Goal: Use online tool/utility: Utilize a website feature to perform a specific function

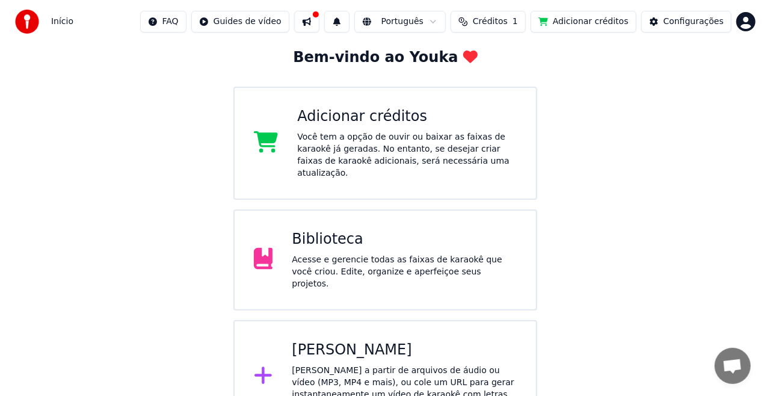
scroll to position [76, 0]
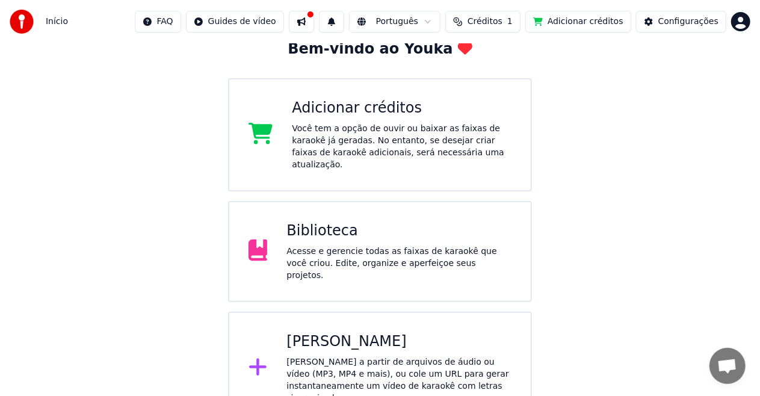
click at [374, 356] on div "[PERSON_NAME] a partir de arquivos de áudio ou vídeo (MP3, MP4 e mais), ou cole…" at bounding box center [399, 380] width 225 height 48
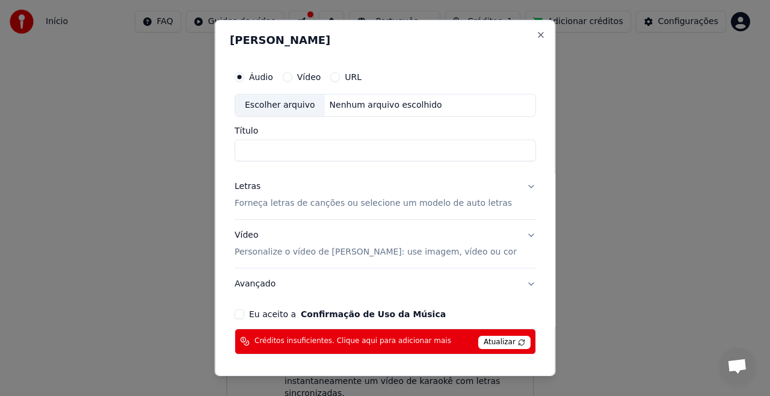
click at [352, 150] on input "Título" at bounding box center [386, 151] width 302 height 22
click at [244, 314] on button "Eu aceito a Confirmação de Uso da Música" at bounding box center [240, 314] width 10 height 10
click at [283, 153] on input "Título" at bounding box center [386, 151] width 302 height 22
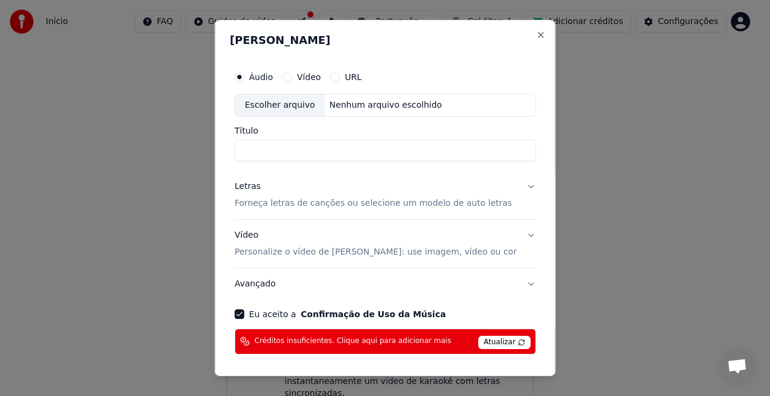
click at [283, 153] on input "Título" at bounding box center [386, 151] width 302 height 22
click at [492, 338] on span "Atualizar" at bounding box center [505, 342] width 52 height 13
click at [371, 104] on div "Nenhum arquivo escolhido" at bounding box center [385, 105] width 122 height 12
click at [379, 107] on div "Nenhum arquivo escolhido" at bounding box center [385, 105] width 122 height 12
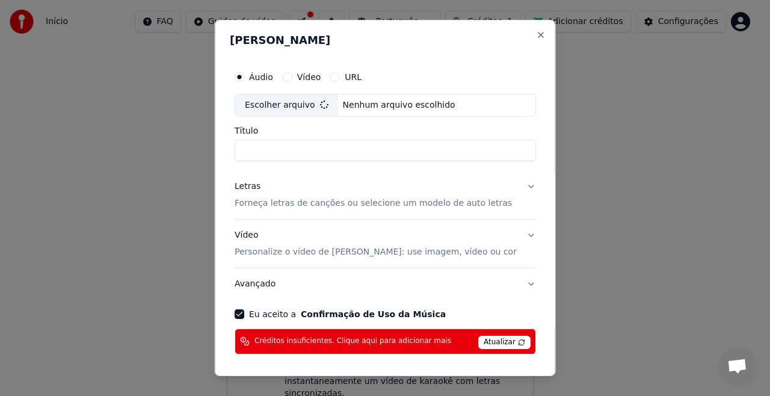
type input "**********"
click at [484, 339] on span "Atualizar" at bounding box center [505, 342] width 52 height 13
click at [379, 203] on p "Forneça letras de canções ou selecione um modelo de auto letras" at bounding box center [373, 203] width 277 height 12
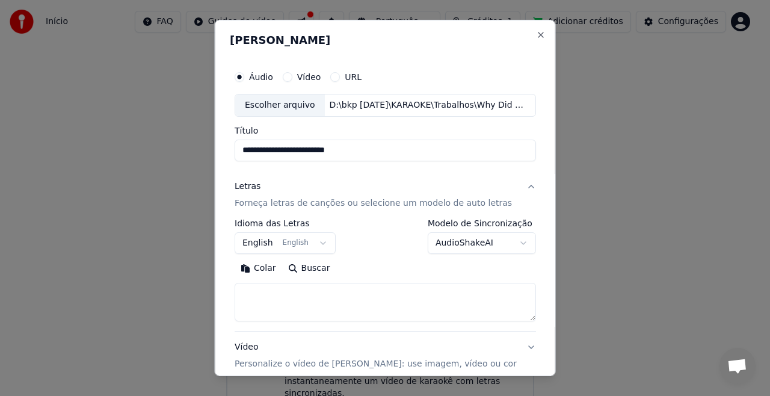
click at [320, 265] on button "Buscar" at bounding box center [309, 268] width 54 height 19
type textarea "**********"
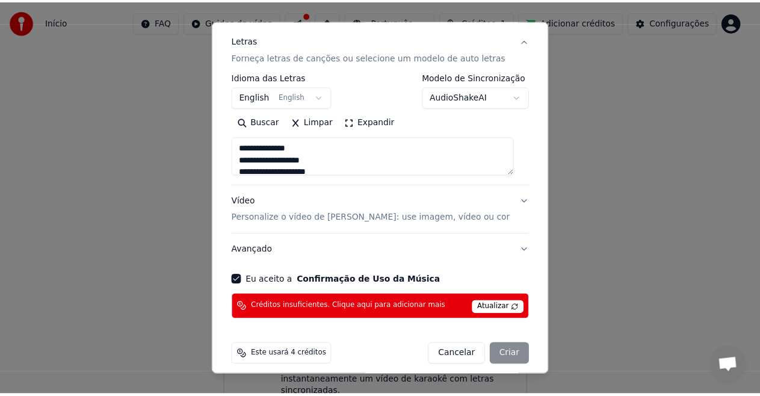
scroll to position [153, 0]
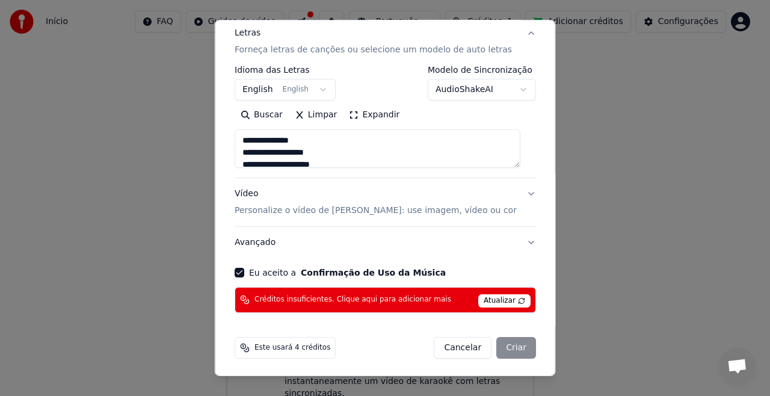
click at [508, 349] on div "Cancelar Criar" at bounding box center [485, 348] width 102 height 22
click at [492, 297] on span "Atualizar" at bounding box center [505, 300] width 52 height 13
click at [494, 350] on div "Cancelar Criar" at bounding box center [485, 348] width 102 height 22
click at [496, 299] on span "Atualizar" at bounding box center [505, 300] width 52 height 13
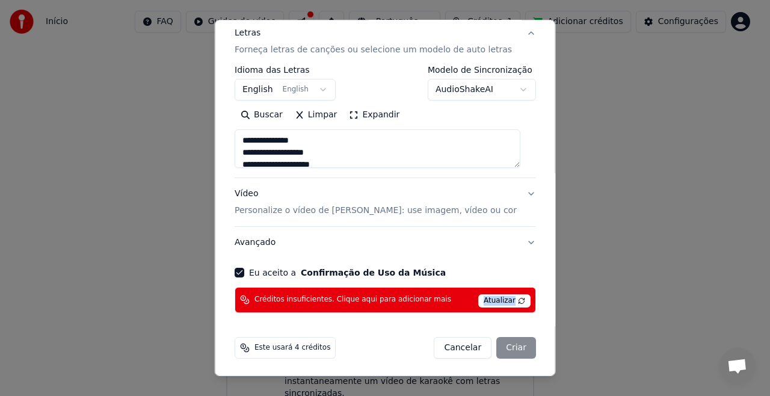
click at [496, 299] on span "Atualizar" at bounding box center [505, 300] width 52 height 13
click at [499, 347] on div "Cancelar Criar" at bounding box center [485, 348] width 102 height 22
click at [370, 301] on span "Créditos insuficientes. Clique aqui para adicionar mais" at bounding box center [353, 300] width 197 height 10
click at [463, 347] on button "Cancelar" at bounding box center [463, 348] width 58 height 22
select select
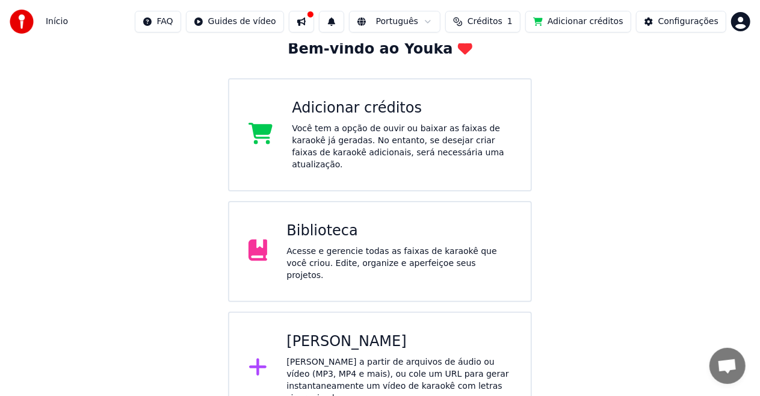
click at [757, 17] on div "Início FAQ Guides de vídeo Português Créditos 1 Adicionar créditos Configurações" at bounding box center [380, 21] width 760 height 43
